Goal: Check status: Check status

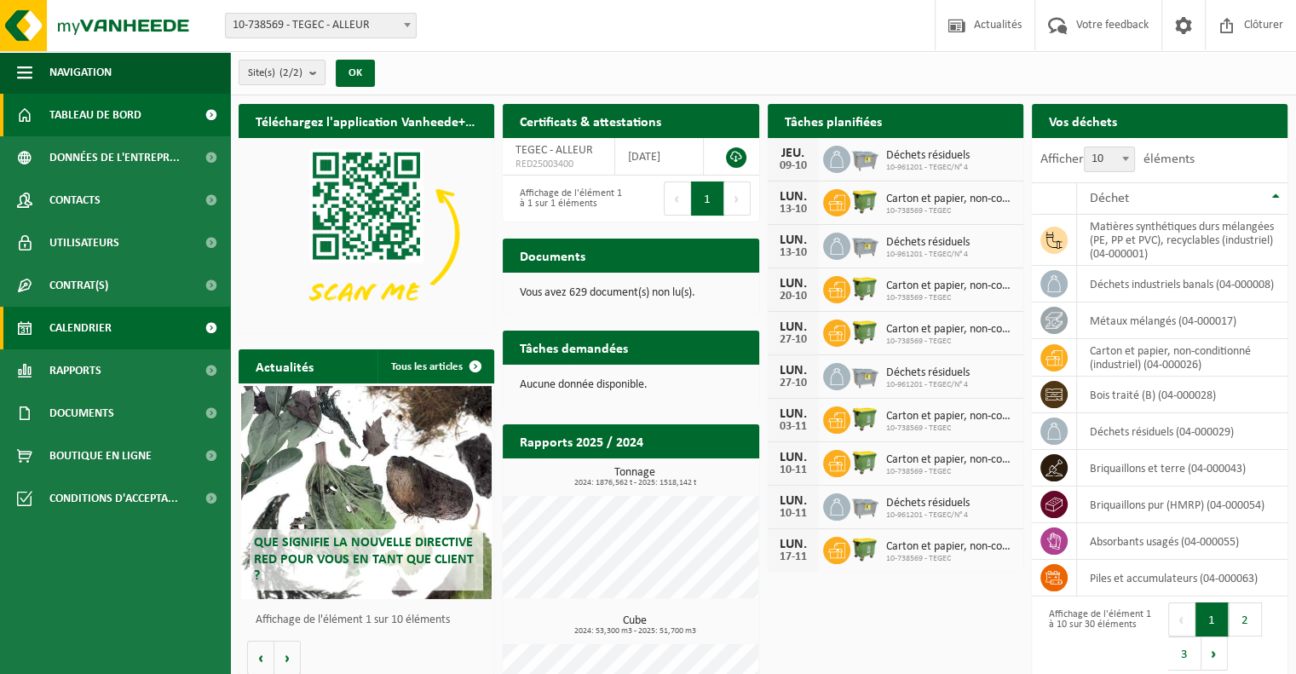
click at [102, 329] on span "Calendrier" at bounding box center [80, 328] width 62 height 43
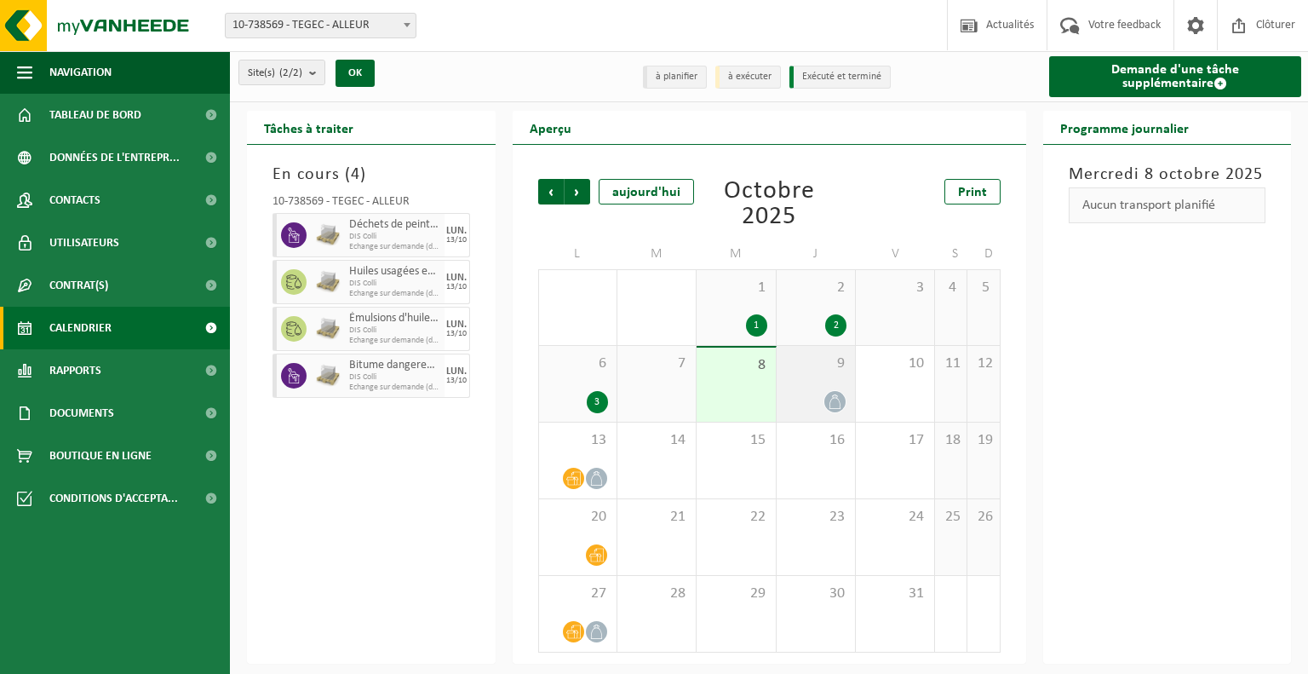
click at [838, 411] on span at bounding box center [835, 401] width 21 height 21
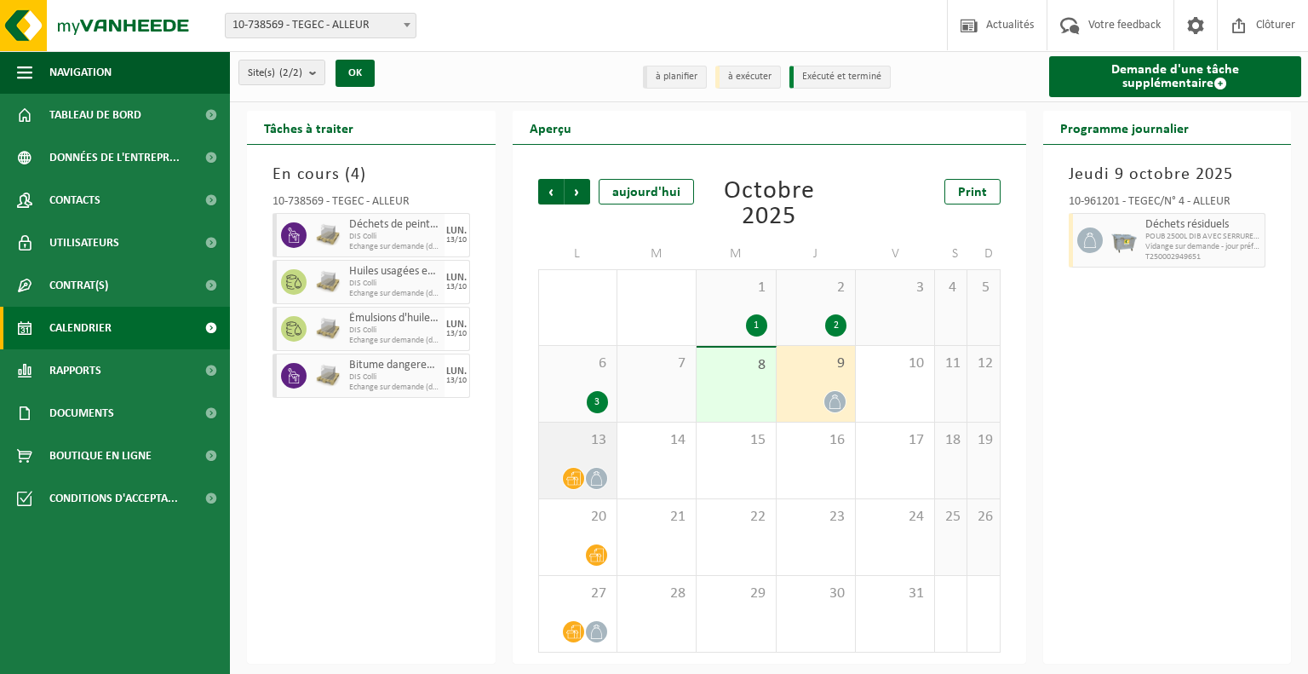
click at [601, 484] on icon at bounding box center [596, 478] width 11 height 14
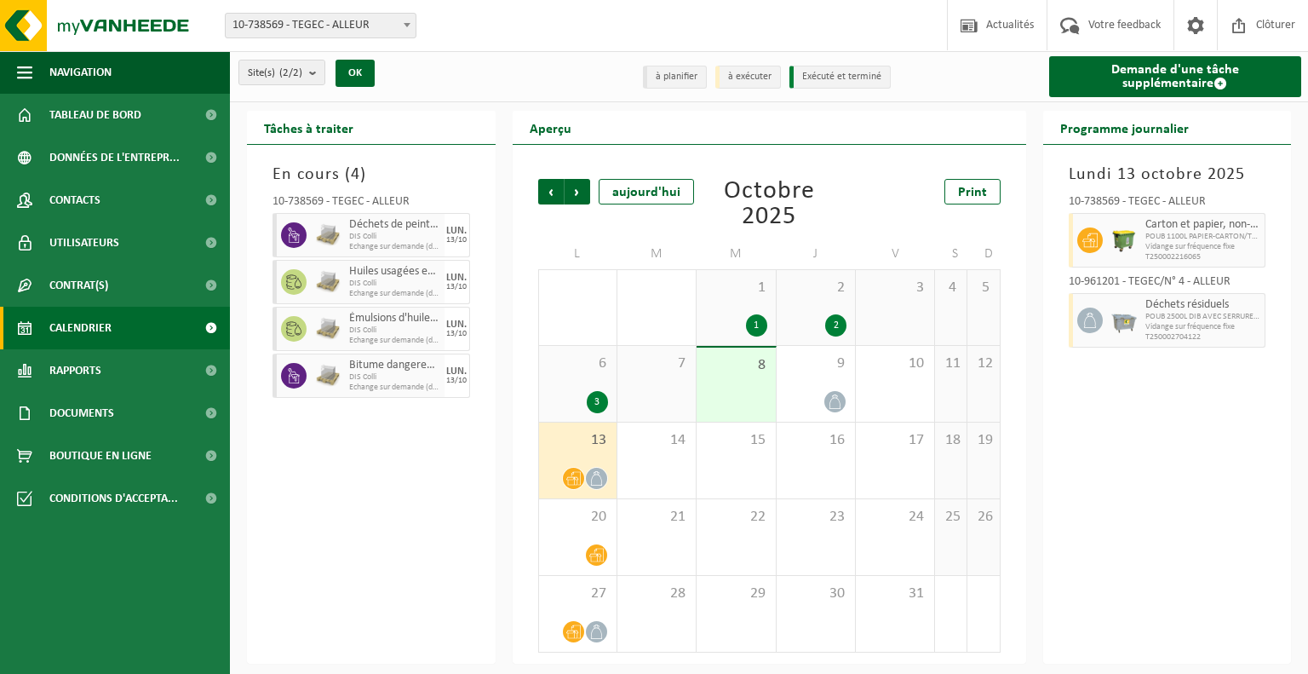
click at [596, 486] on icon at bounding box center [596, 478] width 14 height 14
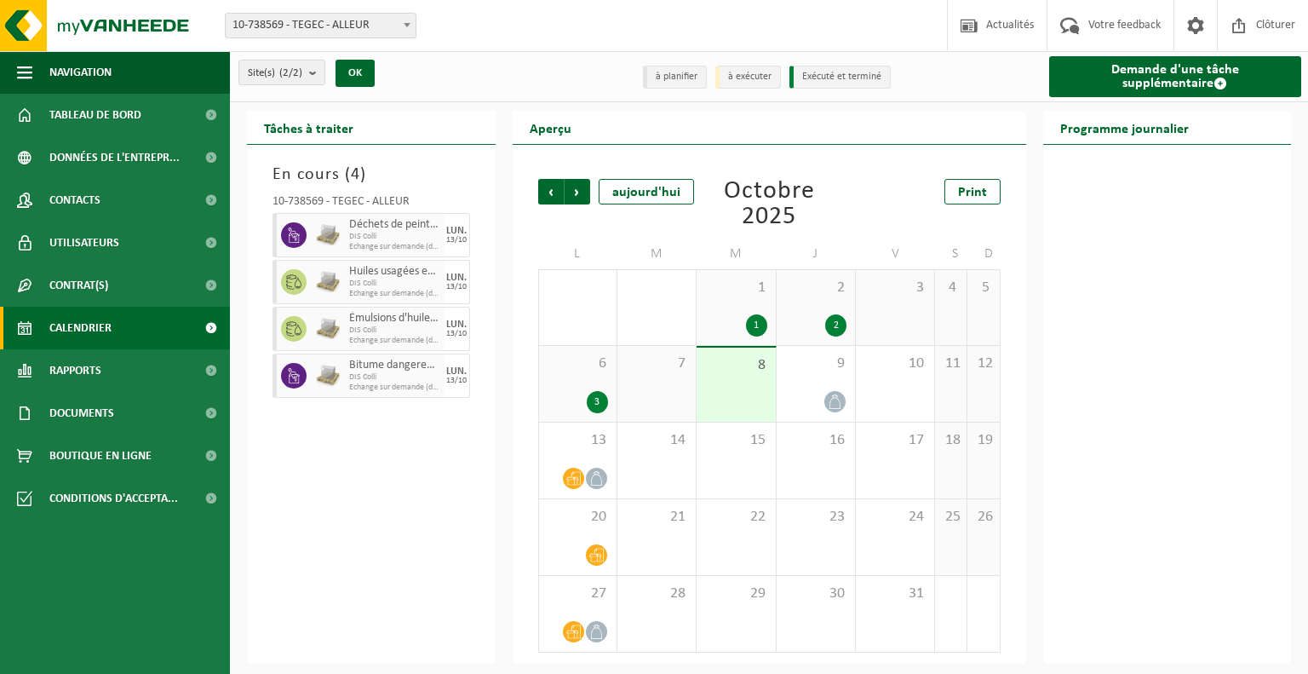
click at [599, 408] on div "3" at bounding box center [597, 402] width 21 height 22
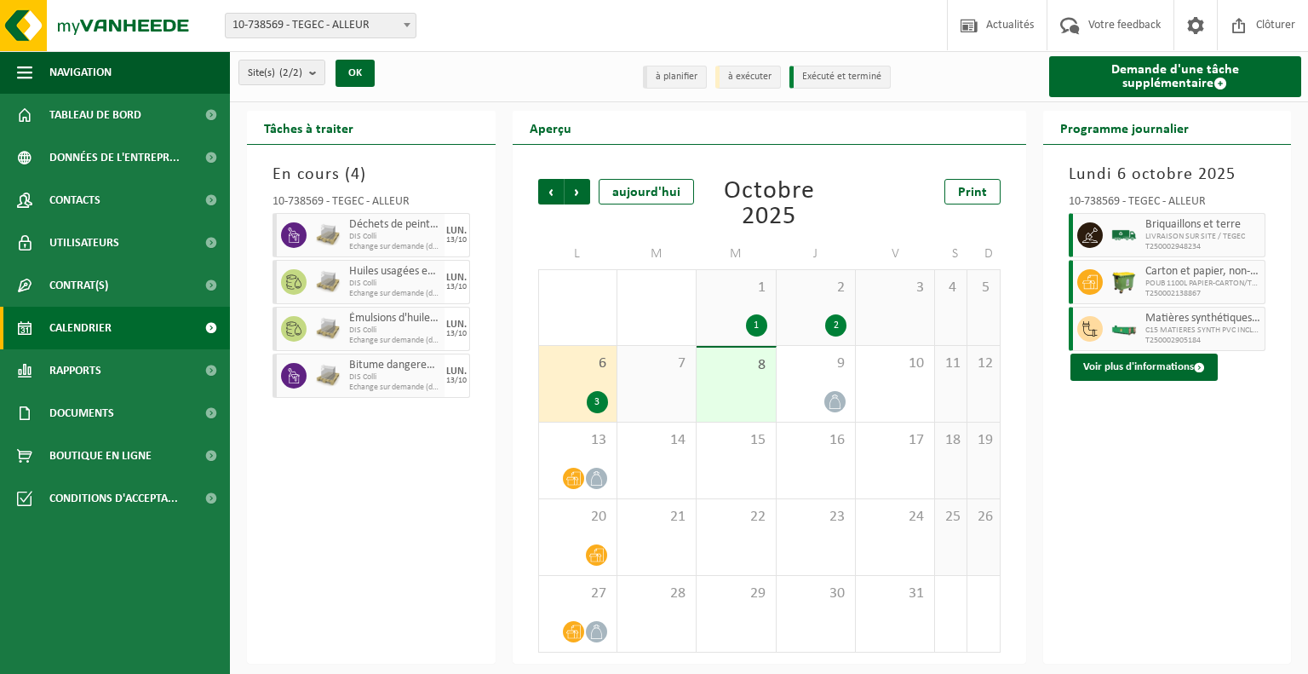
click at [965, 115] on div "Aperçu" at bounding box center [770, 128] width 514 height 34
click at [975, 86] on div "Site(s) (2/2) Tout sélectionner Tout désélectionner Sélectionner les actifs TEG…" at bounding box center [769, 76] width 1078 height 51
click at [1157, 364] on button "Voir plus d'informations" at bounding box center [1144, 367] width 147 height 27
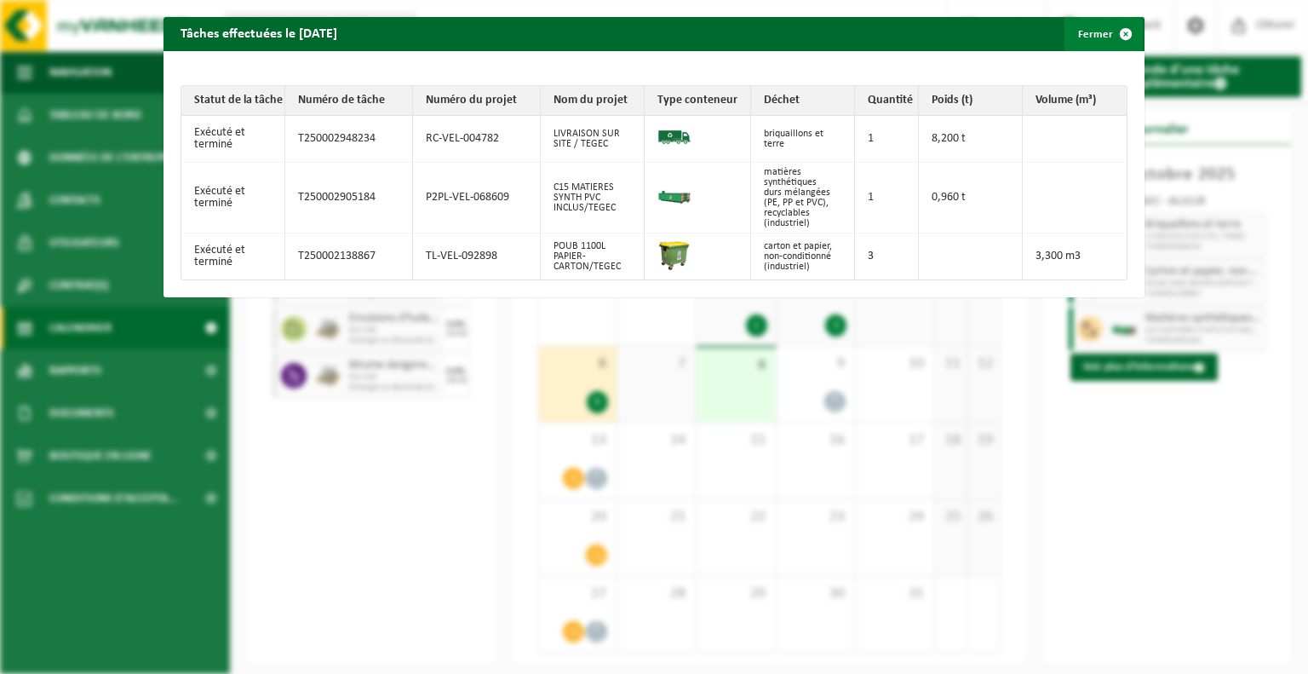
click at [1111, 33] on span "button" at bounding box center [1126, 34] width 34 height 34
